Goal: Use online tool/utility: Utilize a website feature to perform a specific function

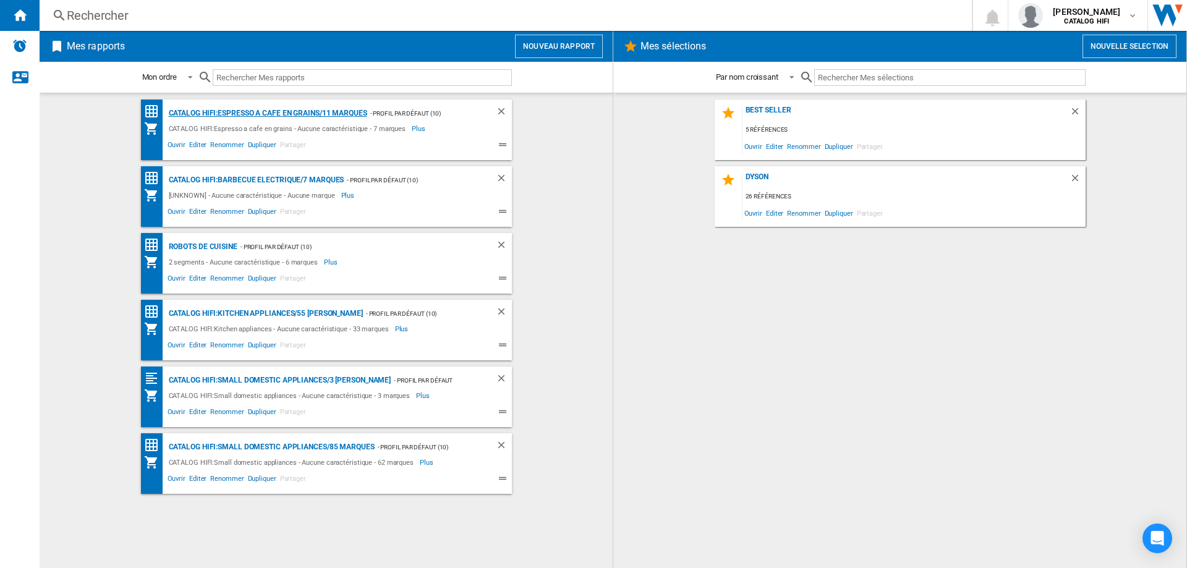
click at [341, 109] on div "CATALOG HIFI:Espresso a cafe en grains/11 marques" at bounding box center [266, 113] width 201 height 15
click at [281, 78] on input "text" at bounding box center [362, 77] width 299 height 17
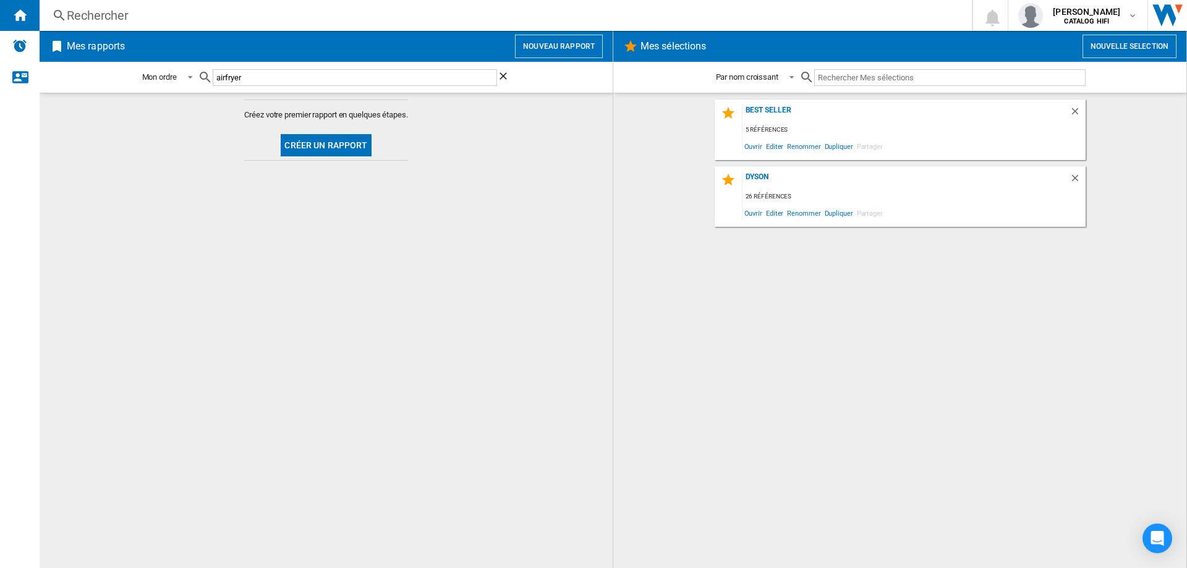
type input "airfryer"
click at [338, 146] on button "Créer un rapport" at bounding box center [326, 145] width 90 height 22
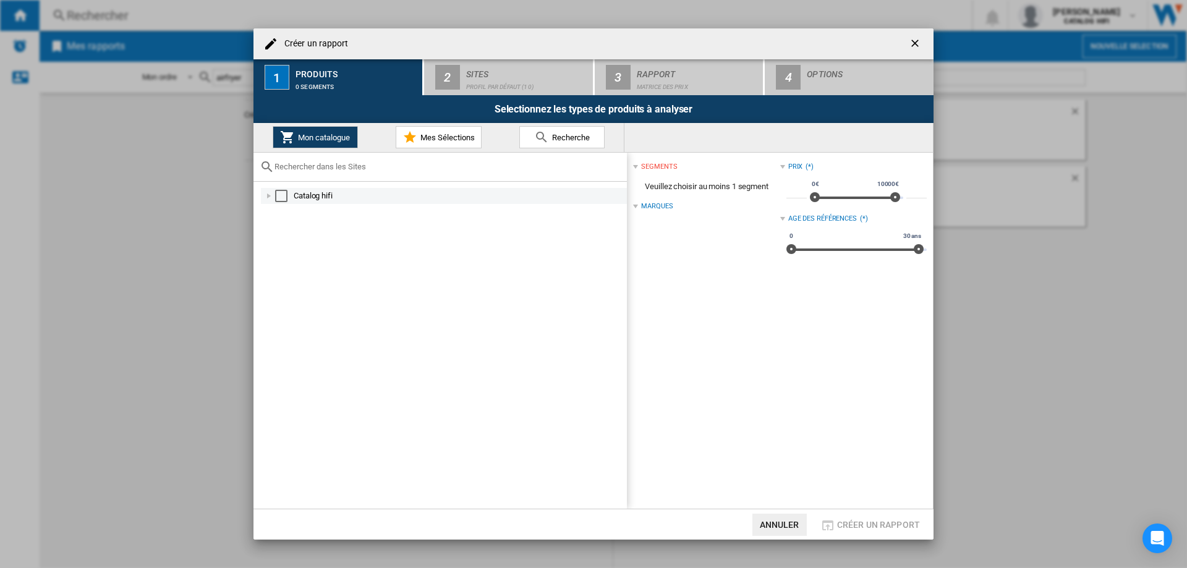
click at [279, 192] on div "Select" at bounding box center [281, 196] width 12 height 12
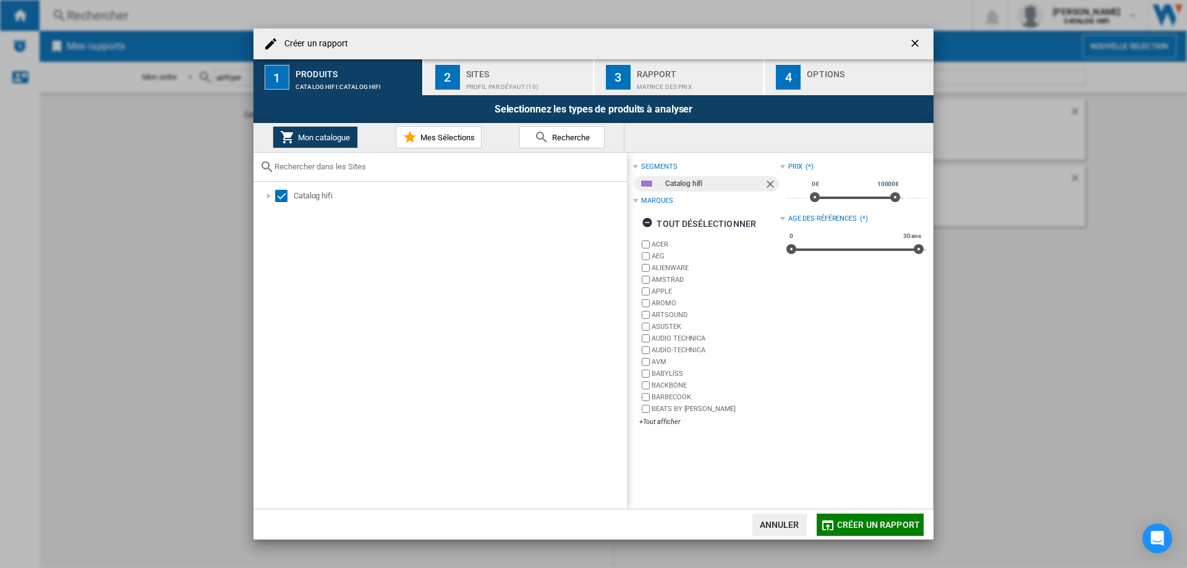
click at [858, 521] on span "Créer un rapport" at bounding box center [878, 525] width 83 height 10
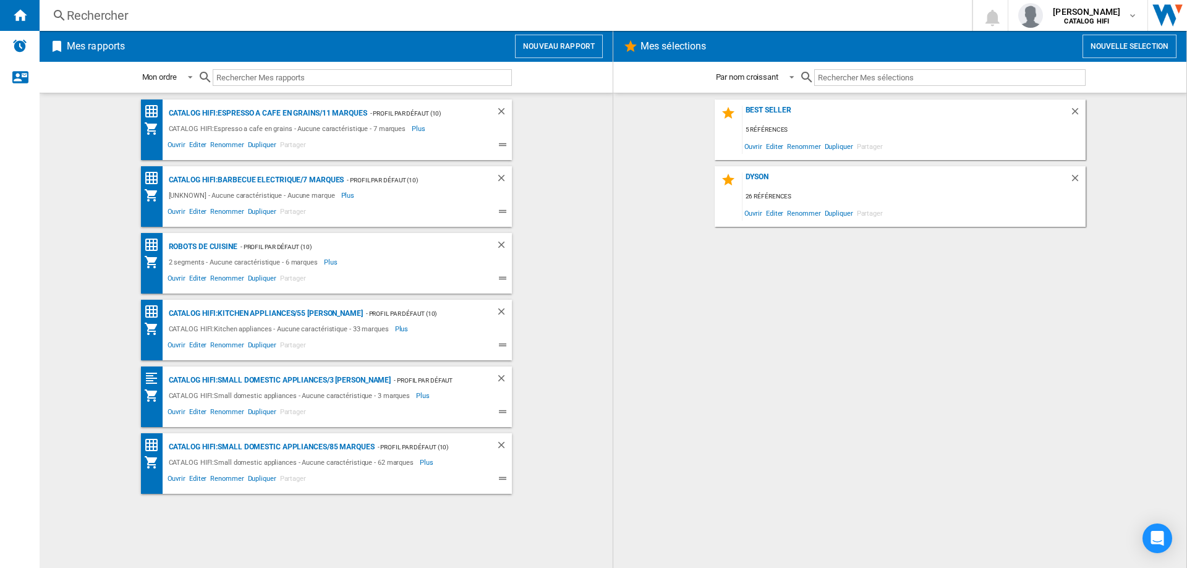
click at [553, 42] on button "Nouveau rapport" at bounding box center [559, 46] width 88 height 23
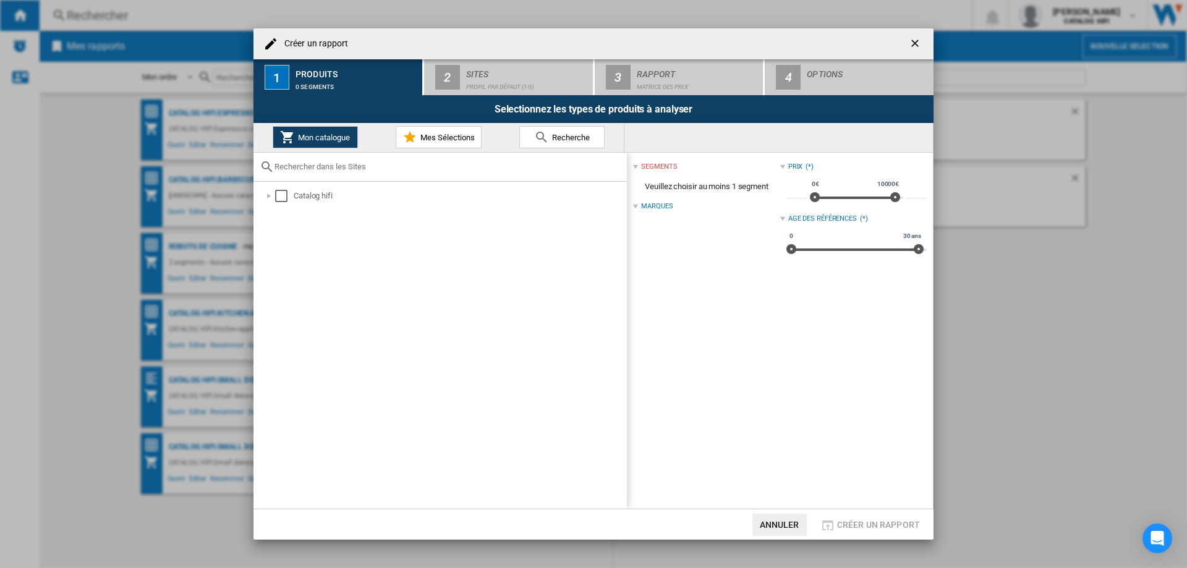
click at [470, 135] on span "Mes Sélections" at bounding box center [445, 137] width 57 height 9
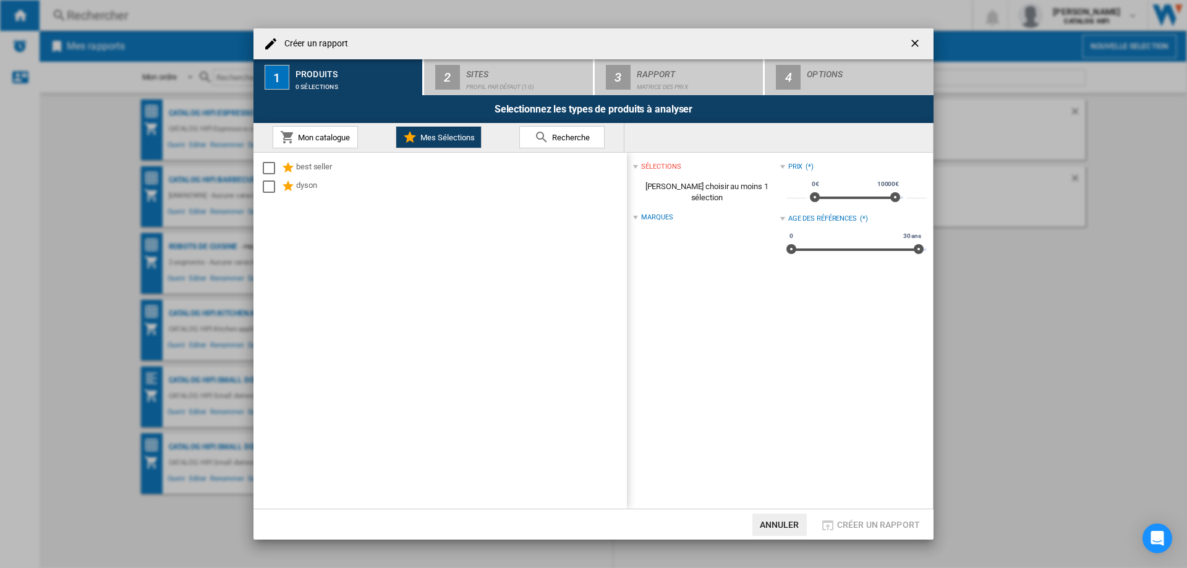
click at [558, 133] on span "Recherche" at bounding box center [569, 137] width 41 height 9
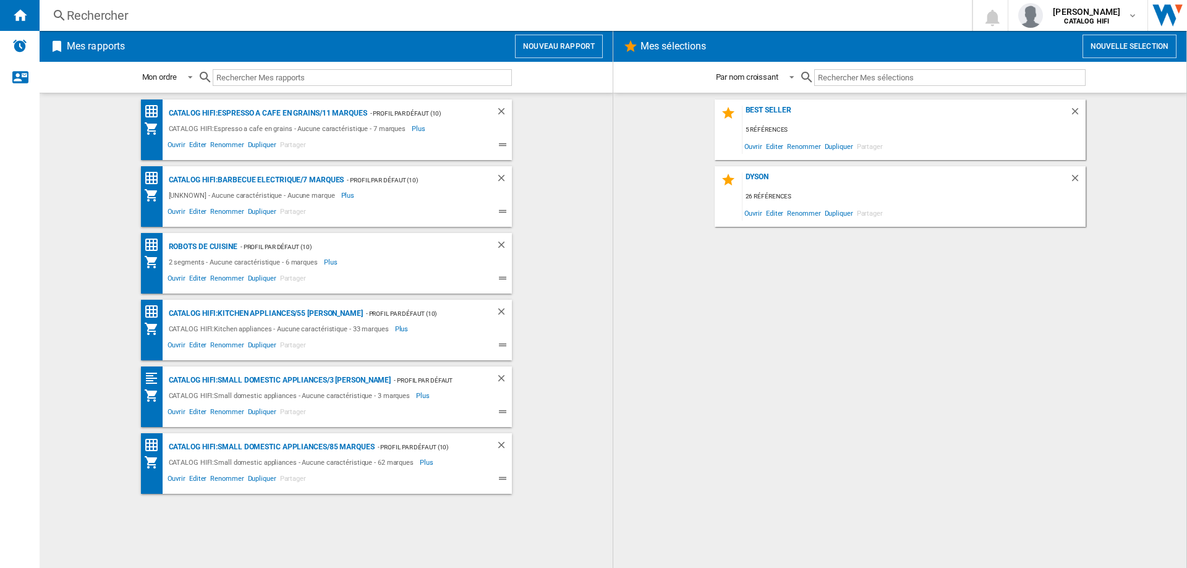
click at [1119, 43] on button "Nouvelle selection" at bounding box center [1129, 46] width 94 height 23
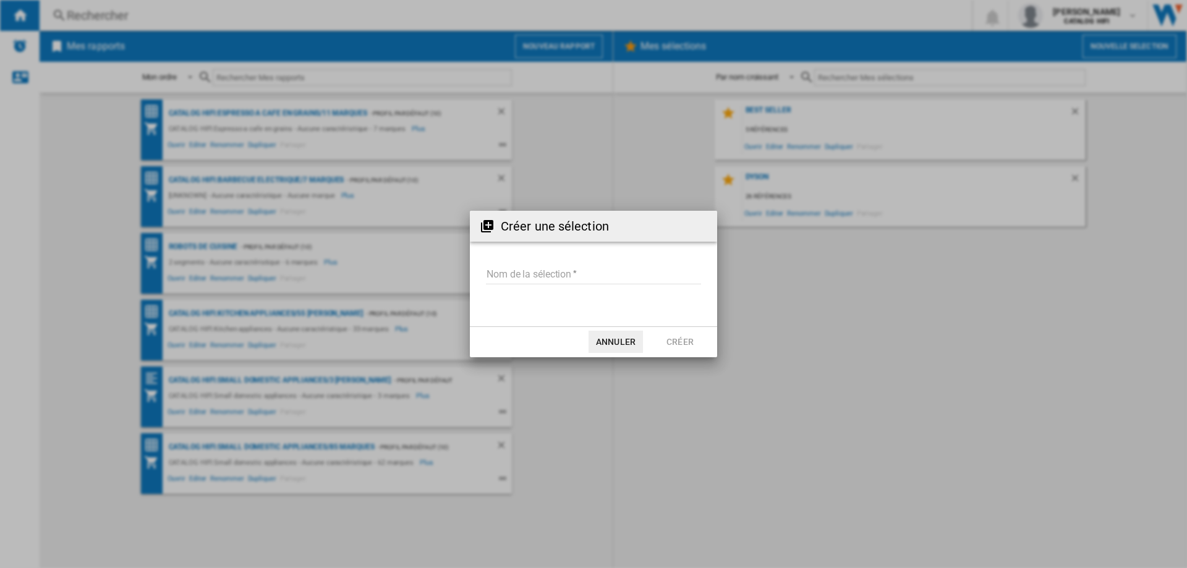
click at [559, 227] on h2 "Créer une sélection" at bounding box center [555, 226] width 108 height 17
click at [512, 276] on input "Nom de la sélection" at bounding box center [593, 275] width 215 height 19
type input "********"
click at [681, 339] on button "Créer" at bounding box center [680, 342] width 54 height 22
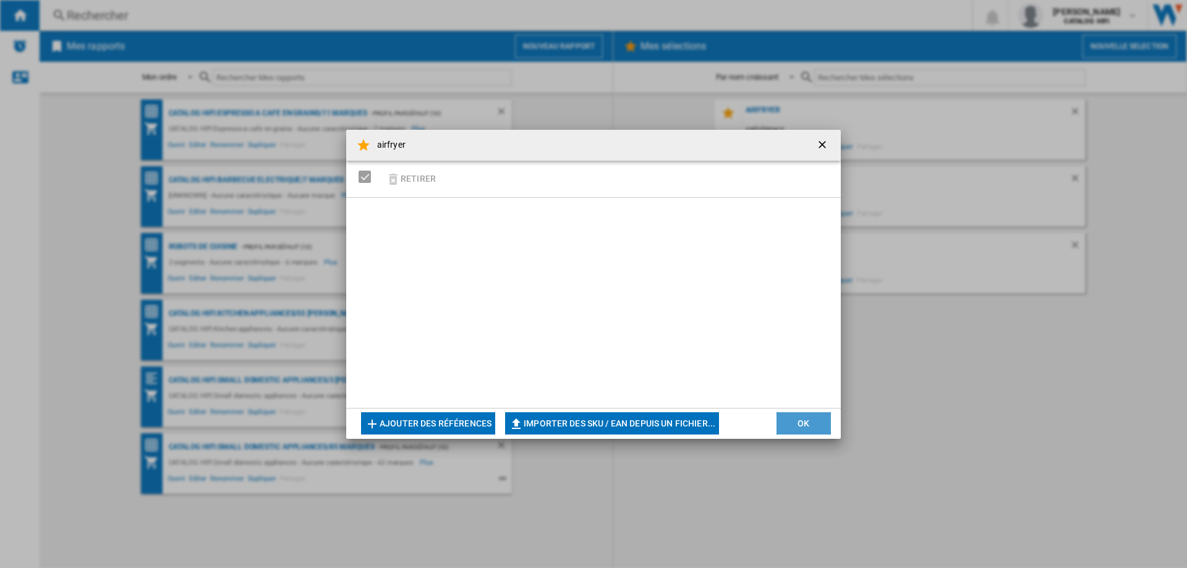
click at [798, 420] on button "OK" at bounding box center [803, 423] width 54 height 22
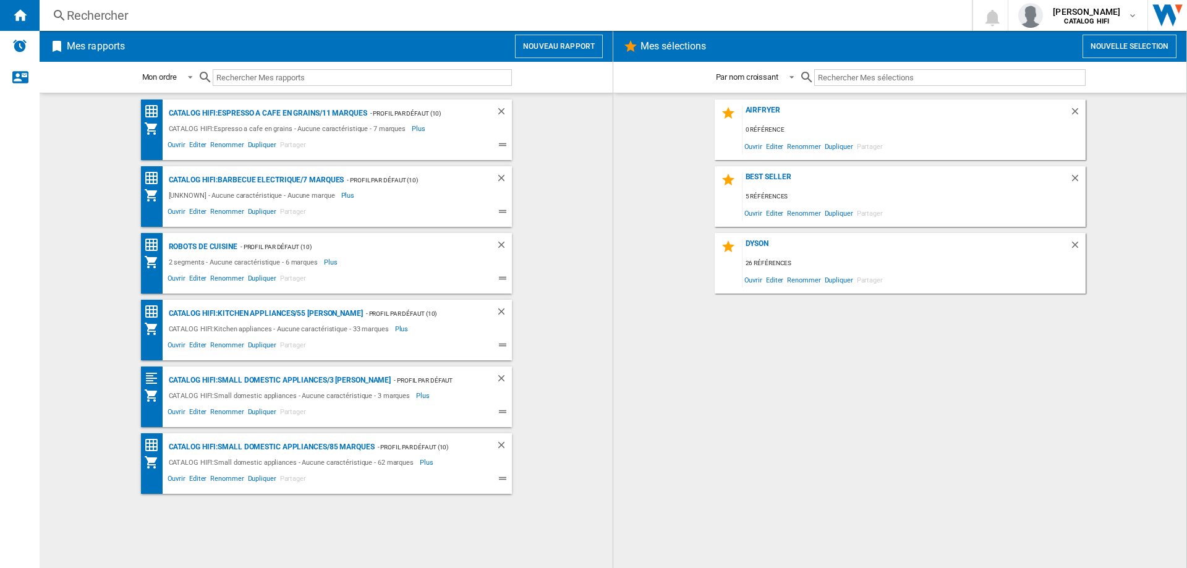
click at [1076, 104] on div "airfryer 0 référence Ouvrir Editer Renommer Dupliquer Partager" at bounding box center [899, 129] width 371 height 61
click at [1075, 108] on ng-md-icon "Supprimer" at bounding box center [1076, 113] width 15 height 15
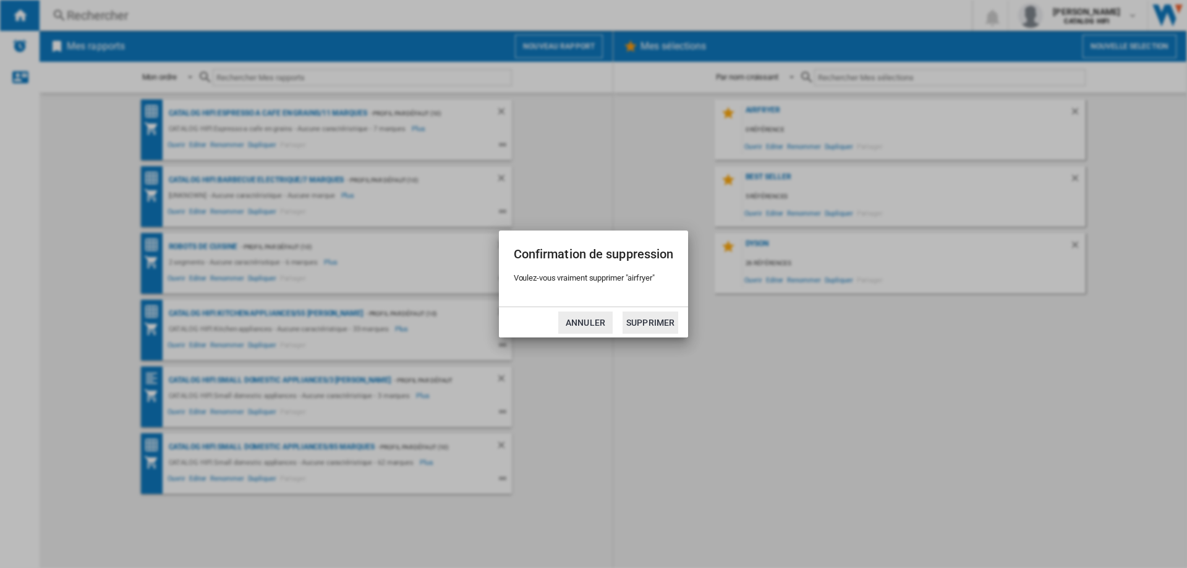
click at [584, 318] on button "Annuler" at bounding box center [585, 322] width 54 height 22
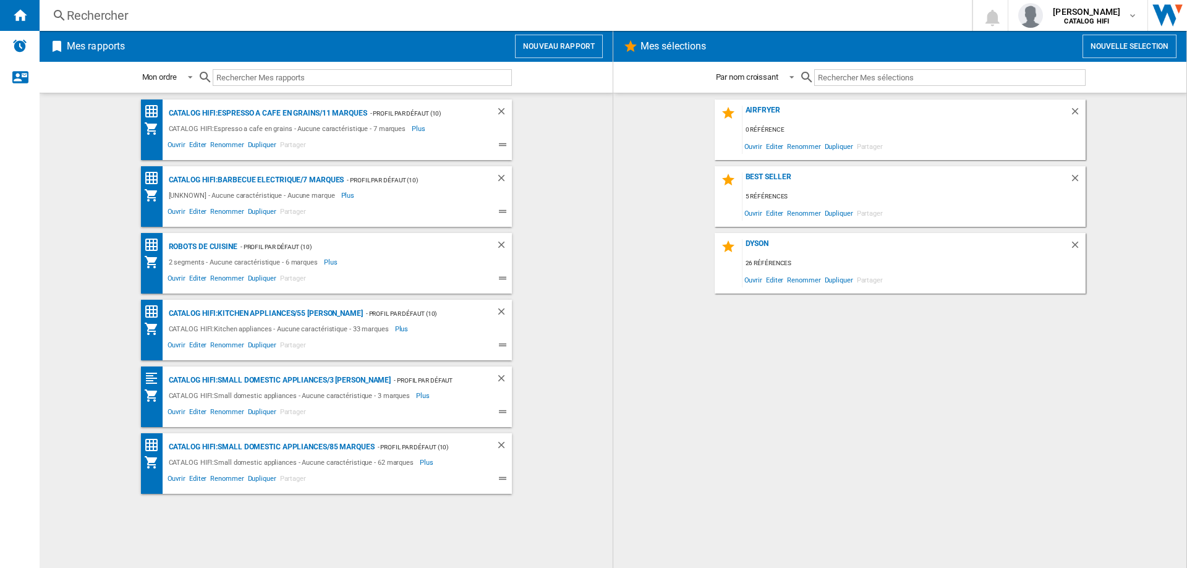
click at [276, 77] on input "text" at bounding box center [362, 77] width 299 height 17
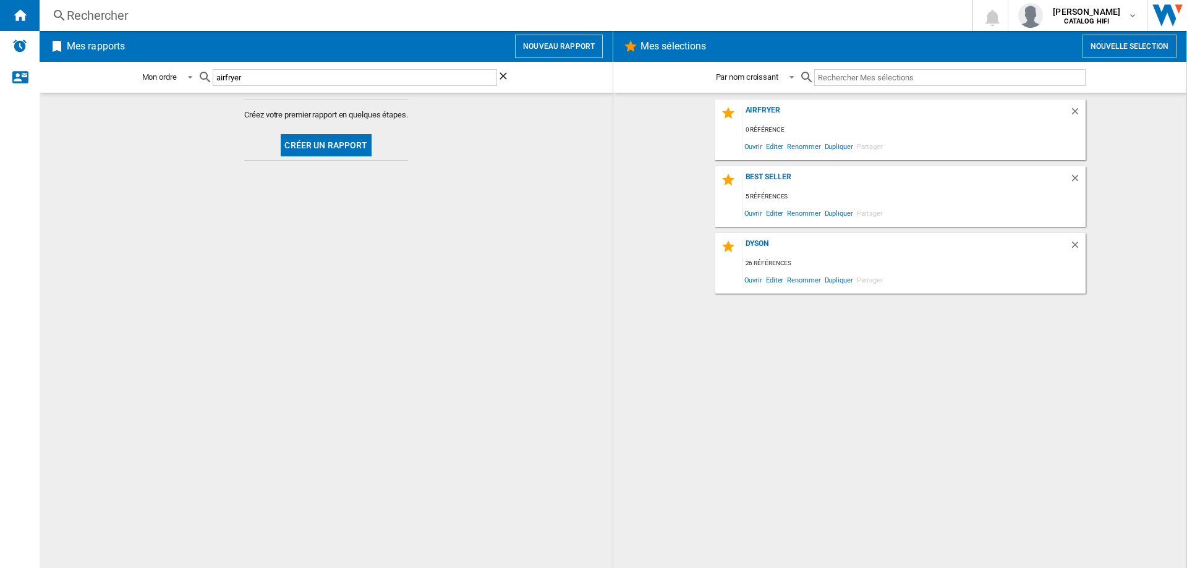
type input "airfryer"
click at [311, 141] on button "Créer un rapport" at bounding box center [326, 145] width 90 height 22
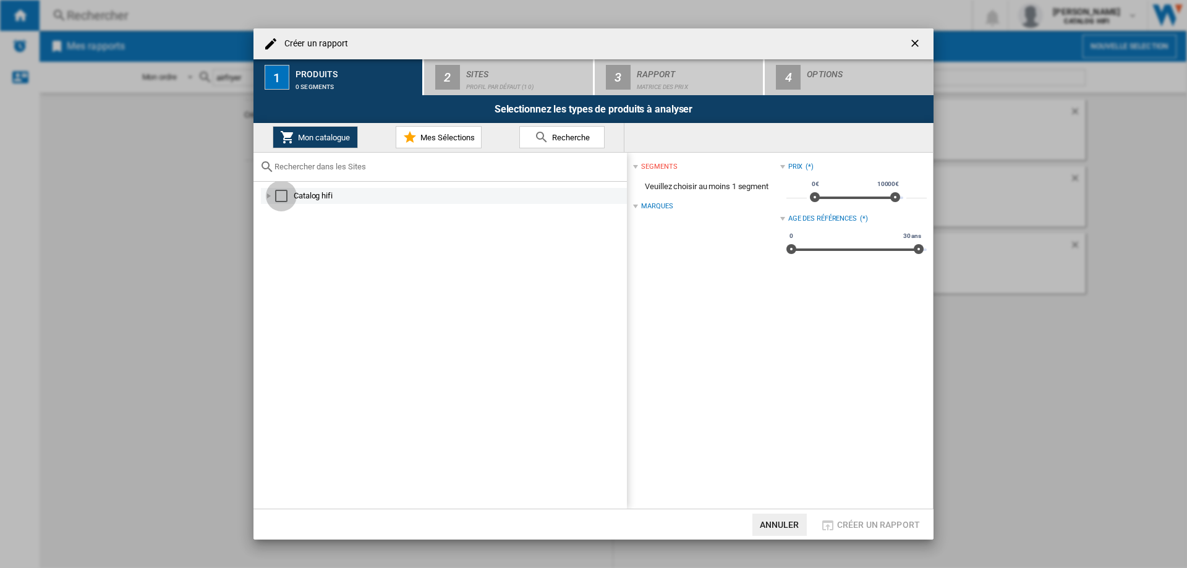
click at [280, 193] on div "Select" at bounding box center [281, 196] width 12 height 12
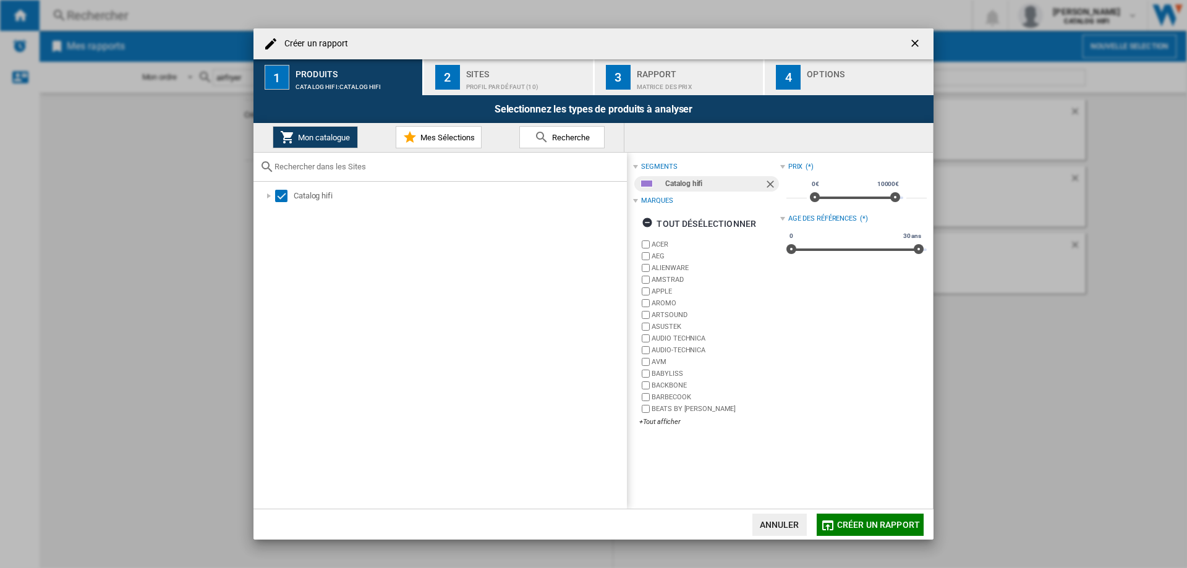
click at [663, 243] on label "ACER" at bounding box center [715, 244] width 128 height 9
click at [657, 253] on label "AEG" at bounding box center [715, 256] width 128 height 9
click at [661, 268] on label "ALIENWARE" at bounding box center [715, 267] width 128 height 9
click at [663, 279] on label "AMSTRAD" at bounding box center [715, 279] width 128 height 9
click at [664, 289] on label "APPLE" at bounding box center [715, 291] width 128 height 9
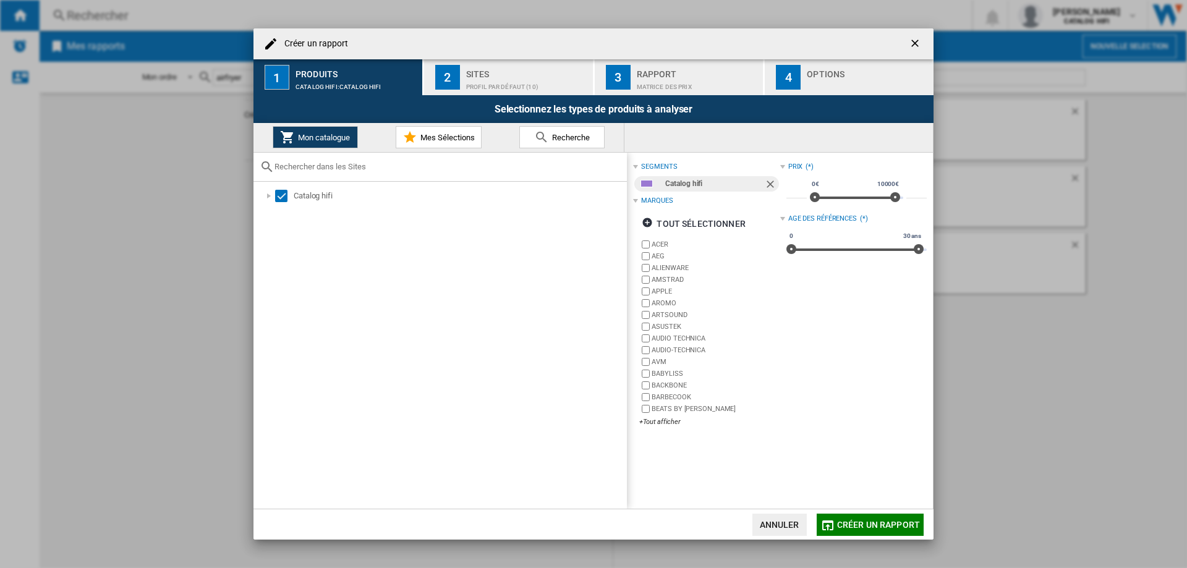
click at [664, 298] on label "AROMO" at bounding box center [715, 302] width 128 height 9
click at [664, 308] on label "AROMO" at bounding box center [715, 302] width 128 height 9
click at [664, 301] on label "AROMO" at bounding box center [715, 302] width 128 height 9
click at [664, 313] on label "ARTSOUND" at bounding box center [715, 314] width 128 height 9
click at [664, 323] on label "ASUSTEK" at bounding box center [715, 326] width 128 height 9
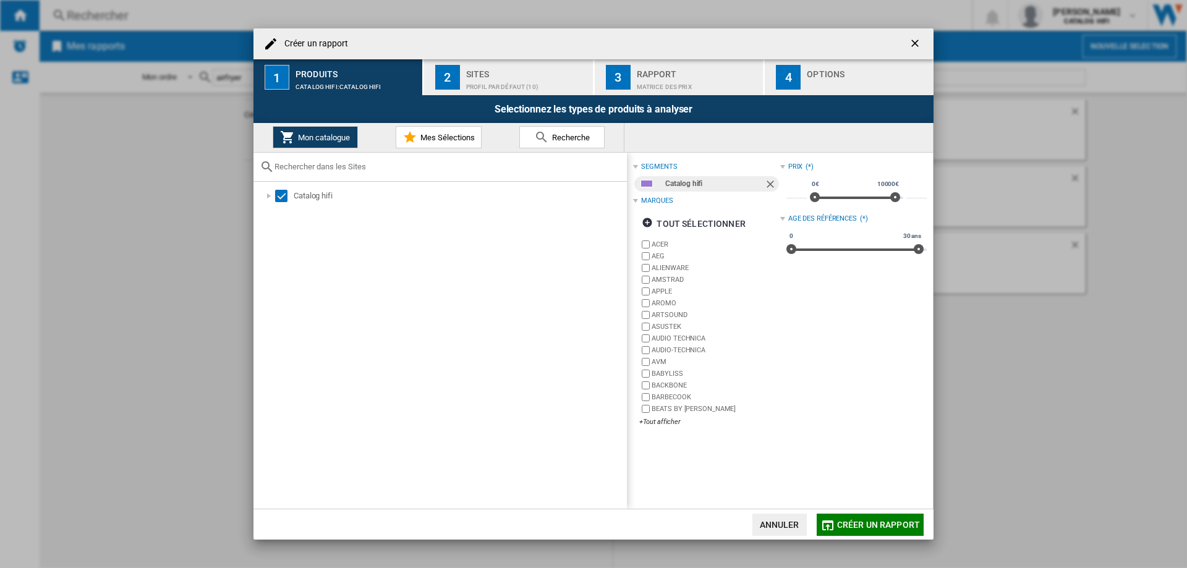
click at [666, 332] on label "AUDIO TECHNICA" at bounding box center [709, 338] width 140 height 12
click at [669, 346] on label "AUDIO-TECHNICA" at bounding box center [715, 349] width 128 height 9
click at [663, 356] on label "AVM" at bounding box center [709, 362] width 140 height 12
click at [645, 391] on label "BARBECOOK" at bounding box center [709, 397] width 140 height 12
click at [648, 420] on div "+Tout afficher" at bounding box center [709, 421] width 140 height 9
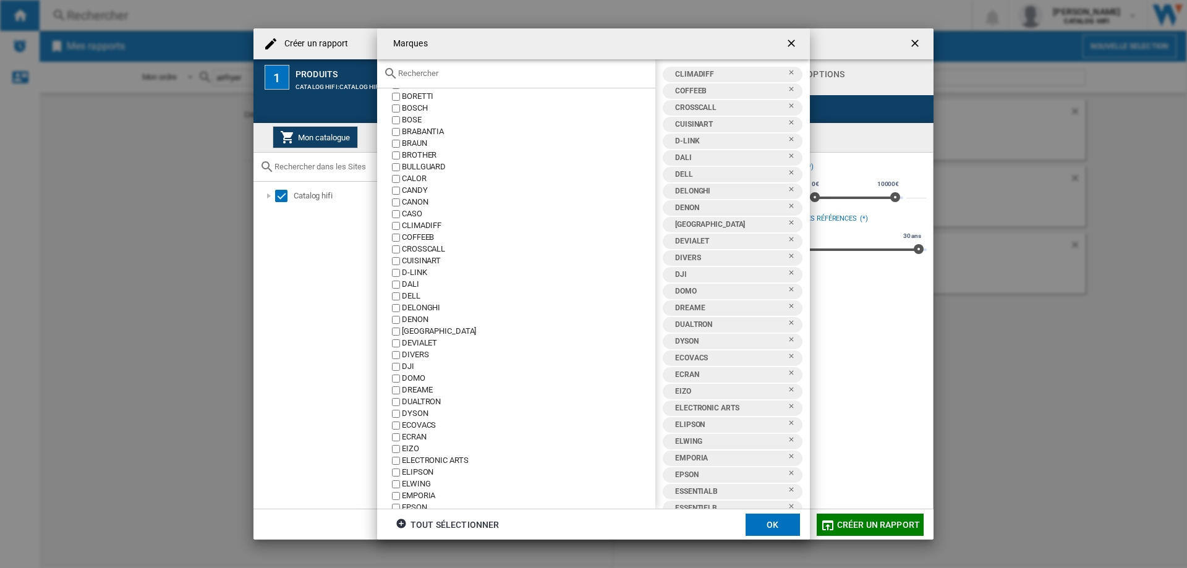
scroll to position [297, 0]
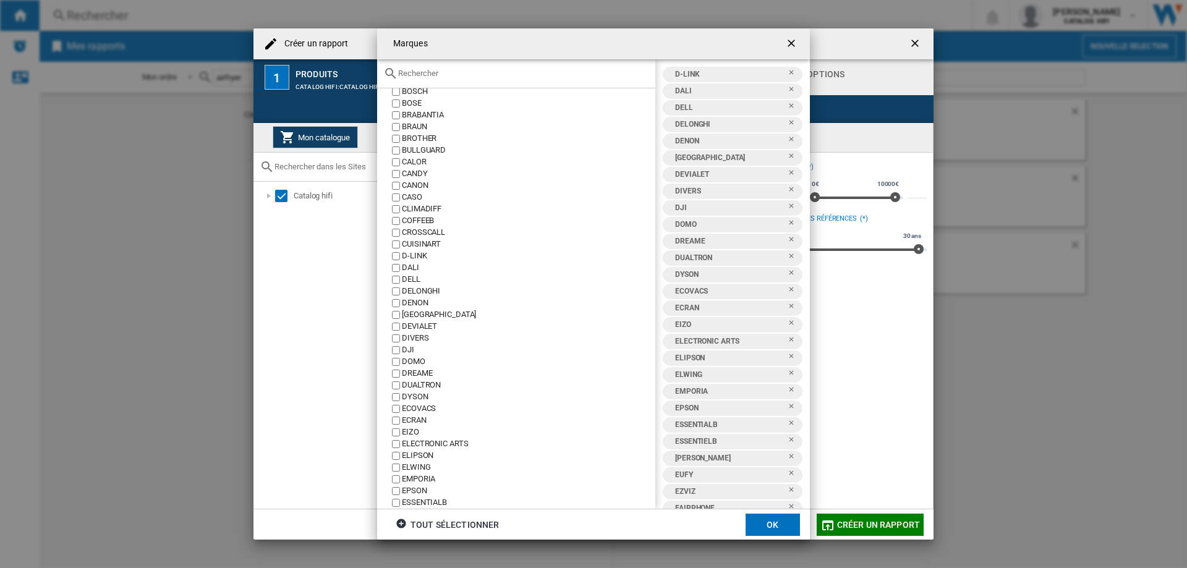
click at [393, 250] on label "D-LINK" at bounding box center [522, 256] width 266 height 12
click at [395, 404] on label "ECOVACS" at bounding box center [522, 409] width 266 height 12
click at [396, 462] on label "ELWING" at bounding box center [522, 468] width 266 height 12
click at [431, 519] on div "tout sélectionner" at bounding box center [447, 525] width 103 height 22
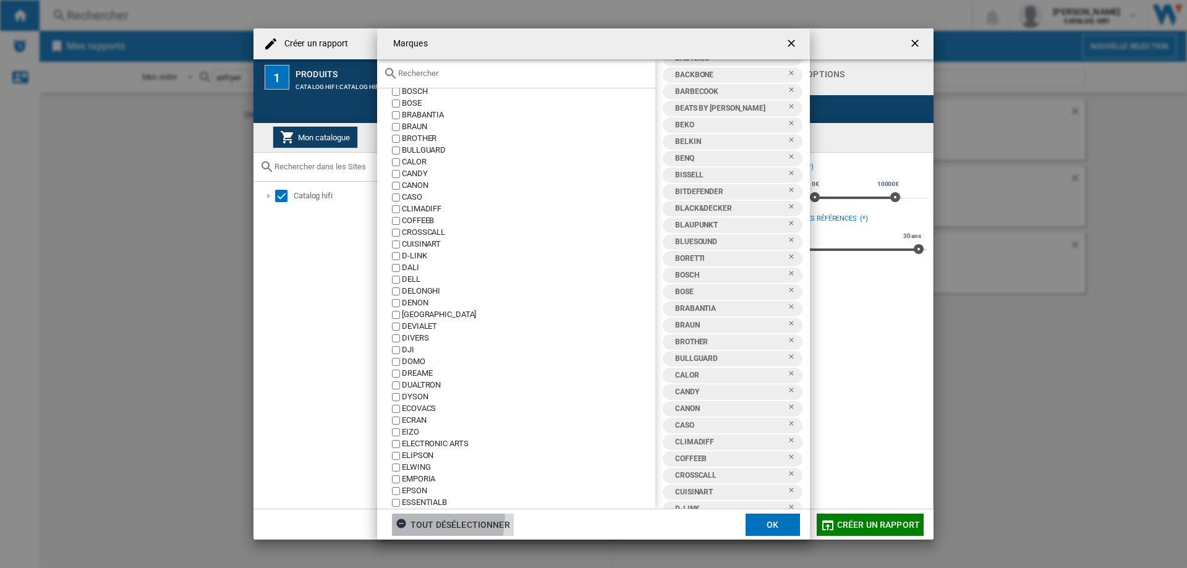
scroll to position [1184, 0]
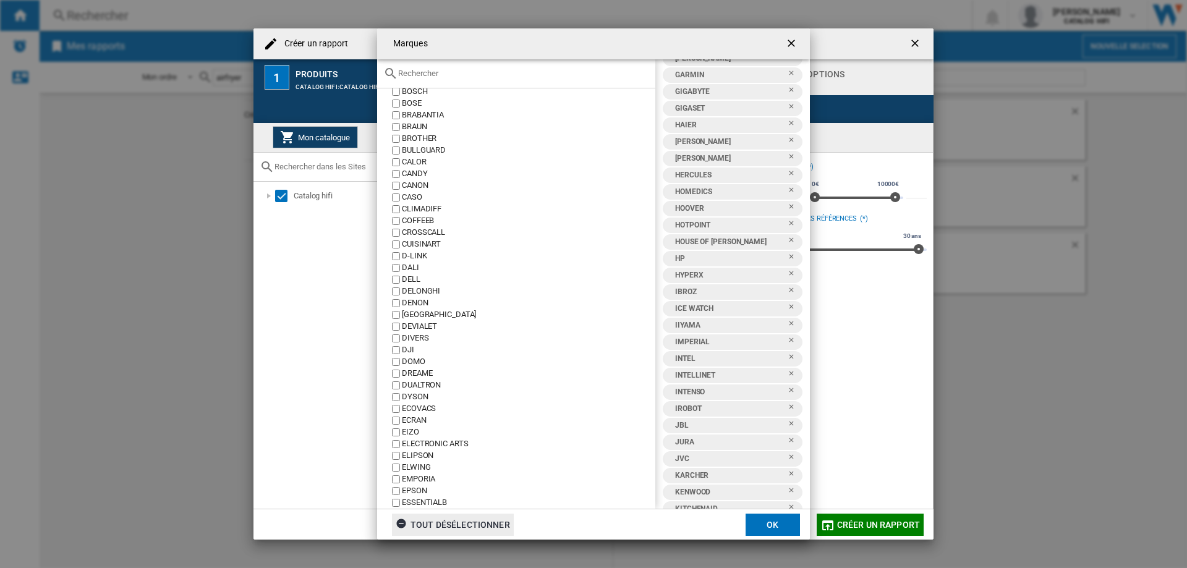
click at [431, 519] on div "tout désélectionner" at bounding box center [453, 525] width 114 height 22
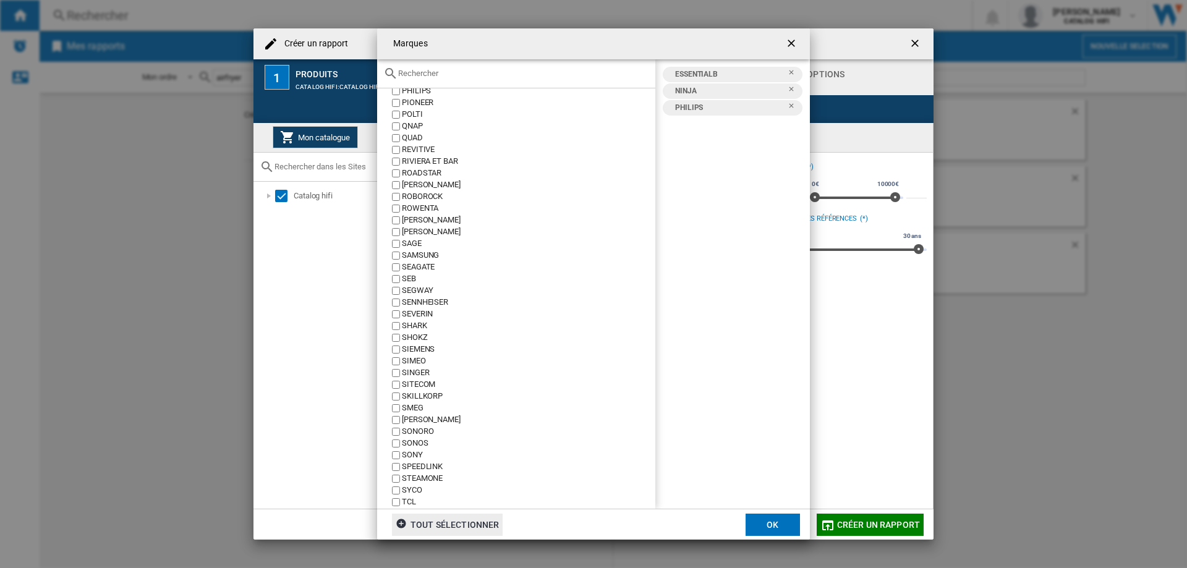
scroll to position [1780, 0]
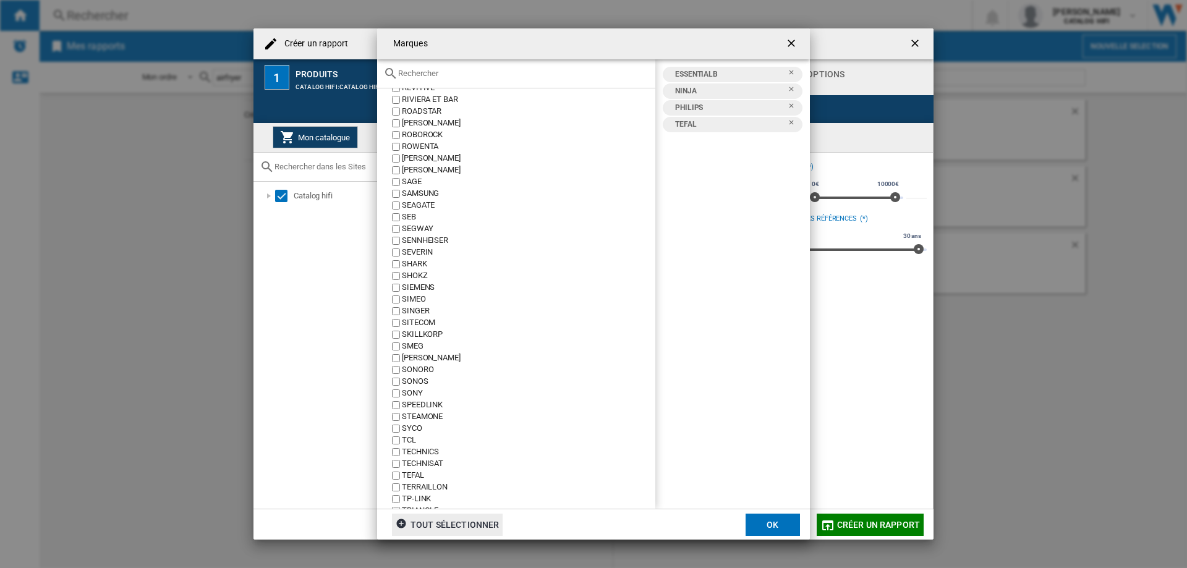
click at [763, 520] on button "OK" at bounding box center [772, 525] width 54 height 22
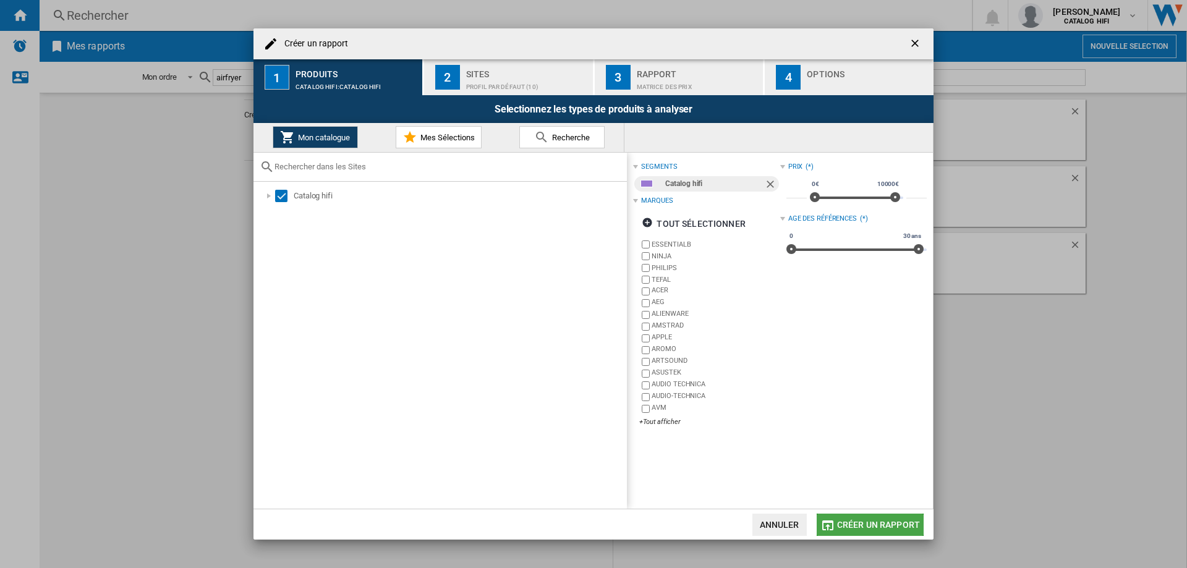
click at [881, 522] on span "Créer un rapport" at bounding box center [878, 525] width 83 height 10
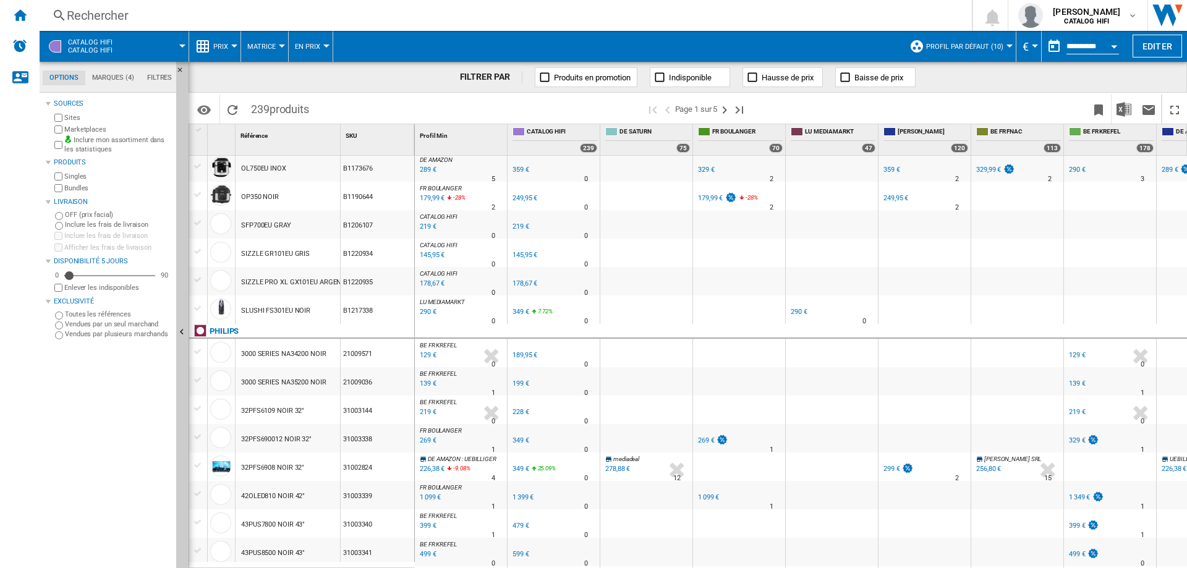
scroll to position [682, 0]
